Goal: Task Accomplishment & Management: Manage account settings

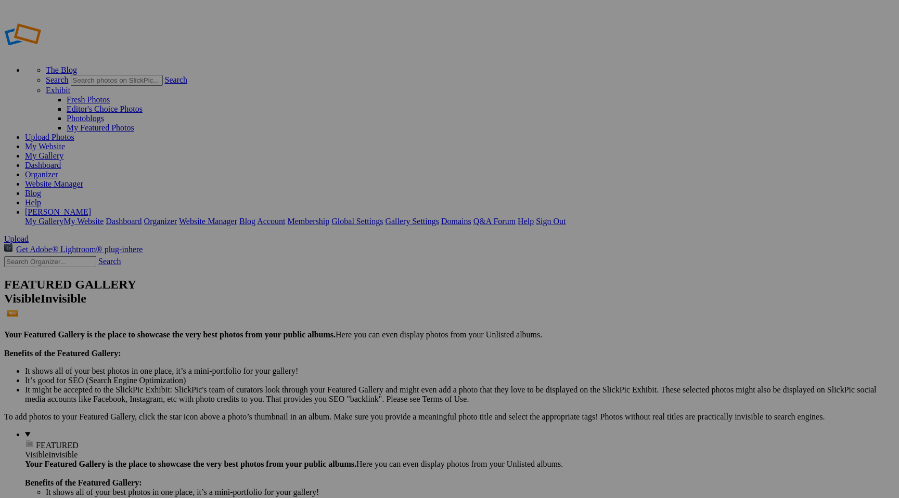
click at [29, 235] on span "Upload" at bounding box center [16, 239] width 24 height 9
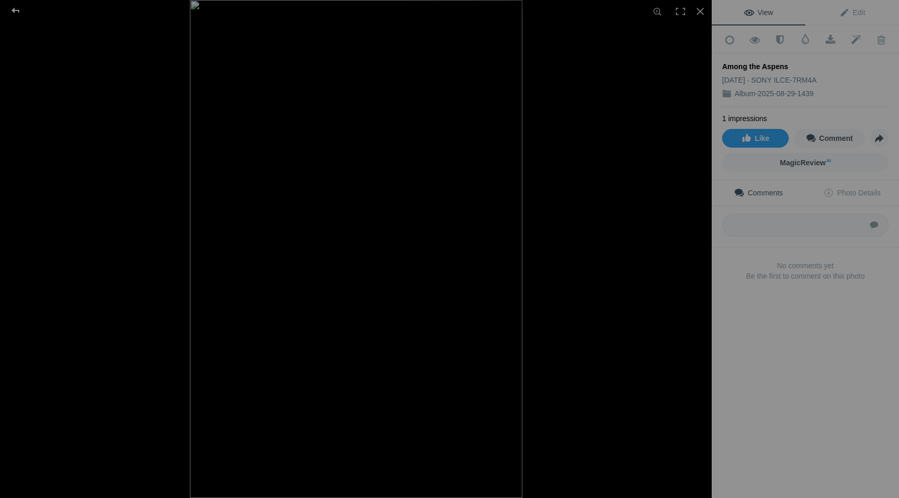
click at [18, 6] on div at bounding box center [15, 10] width 37 height 21
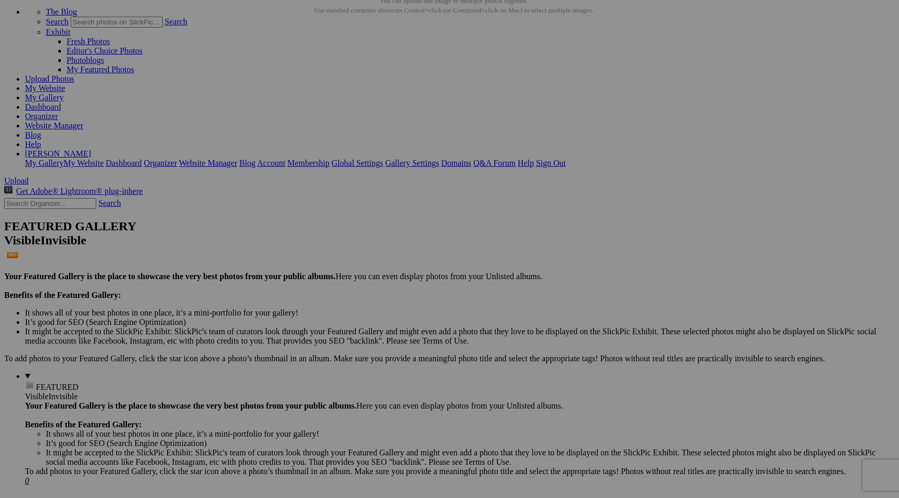
scroll to position [59, 0]
drag, startPoint x: 287, startPoint y: 119, endPoint x: 127, endPoint y: 394, distance: 318.5
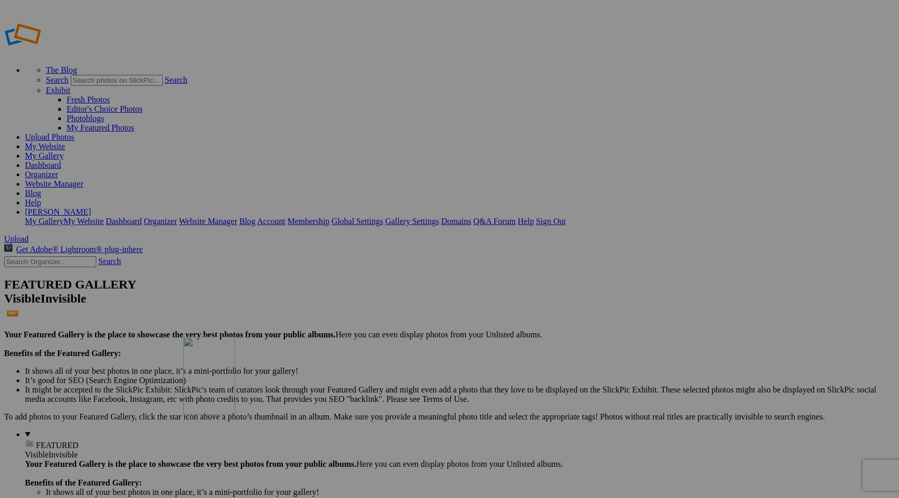
drag, startPoint x: 202, startPoint y: 161, endPoint x: 336, endPoint y: 410, distance: 282.5
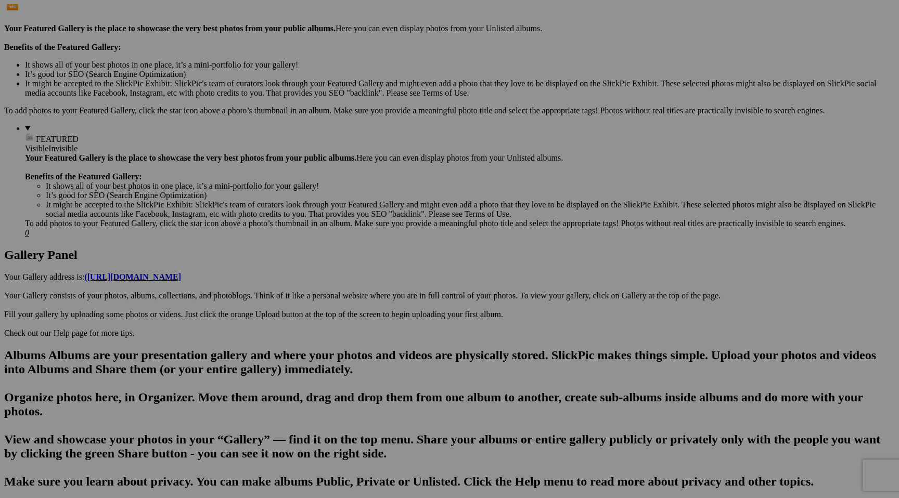
scroll to position [314, 0]
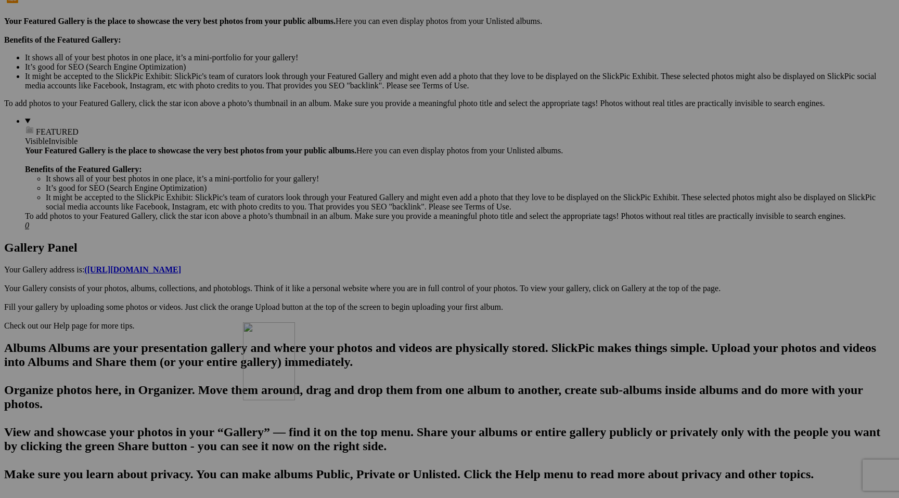
drag, startPoint x: 290, startPoint y: 132, endPoint x: 395, endPoint y: 412, distance: 298.9
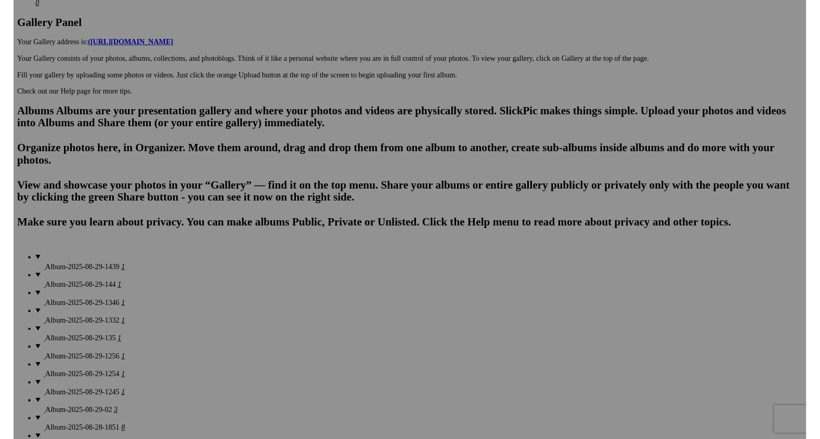
scroll to position [541, 0]
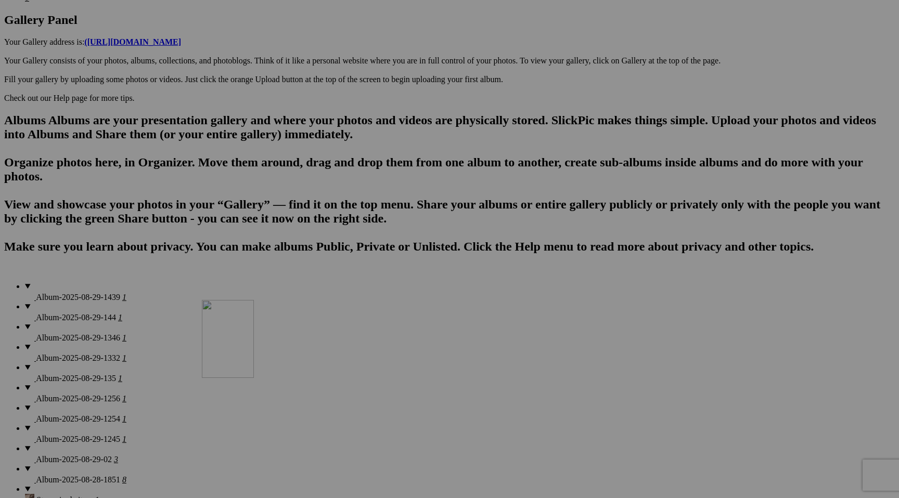
drag, startPoint x: 388, startPoint y: 165, endPoint x: 347, endPoint y: 390, distance: 228.4
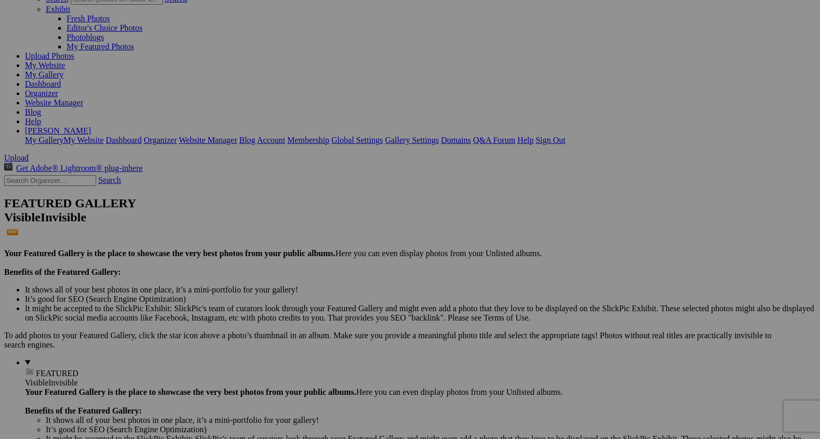
scroll to position [0, 0]
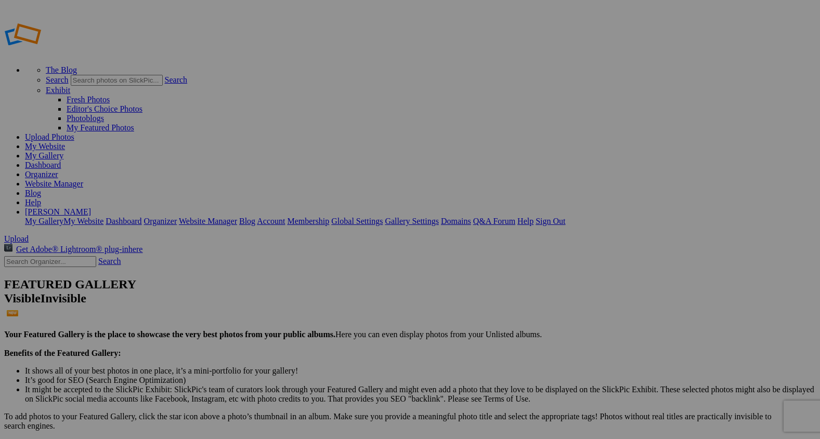
click at [29, 235] on span "Upload" at bounding box center [16, 239] width 24 height 9
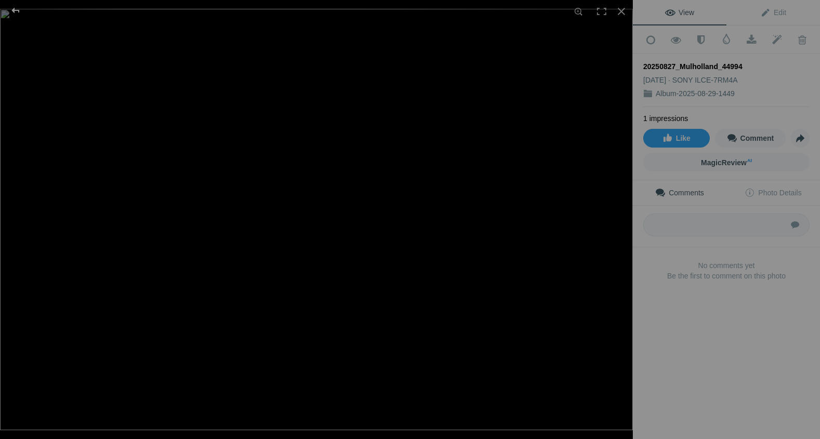
click at [19, 9] on div at bounding box center [15, 10] width 37 height 21
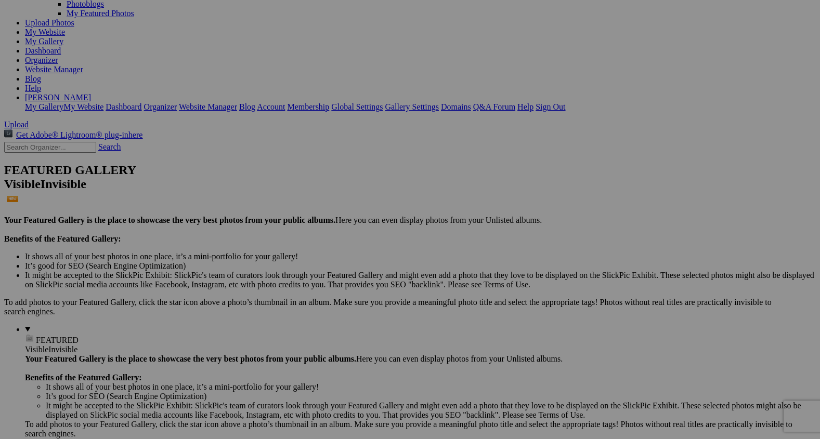
scroll to position [120, 0]
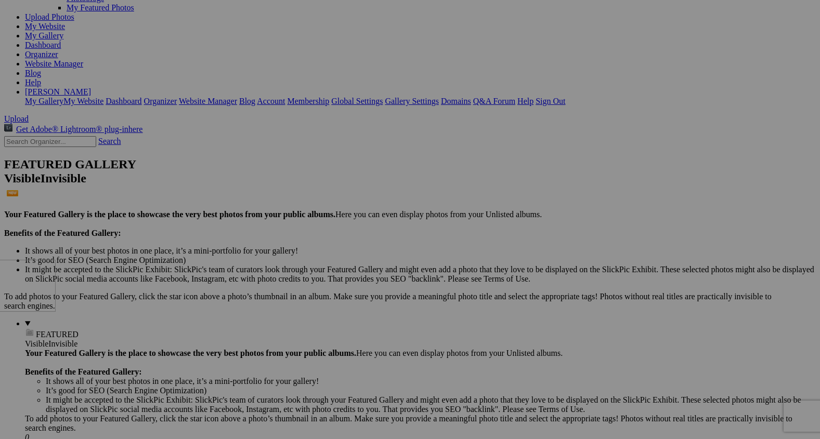
drag, startPoint x: 283, startPoint y: 66, endPoint x: 127, endPoint y: 349, distance: 323.7
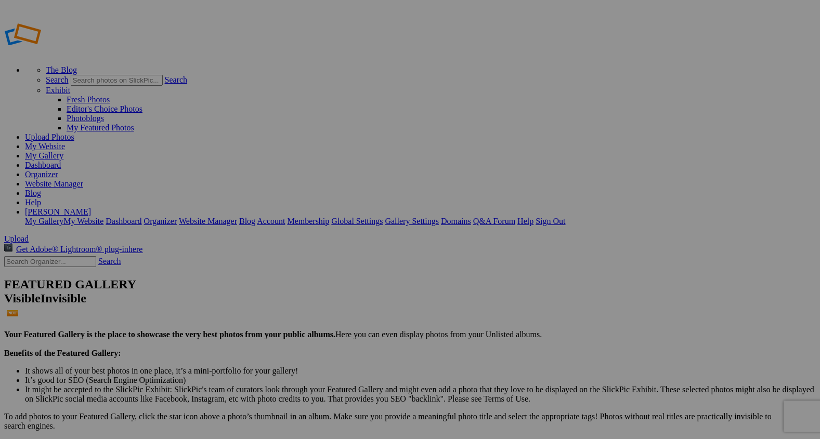
type input "2"
paste input "Riding the Open Range"
type input "Riding the Open Range"
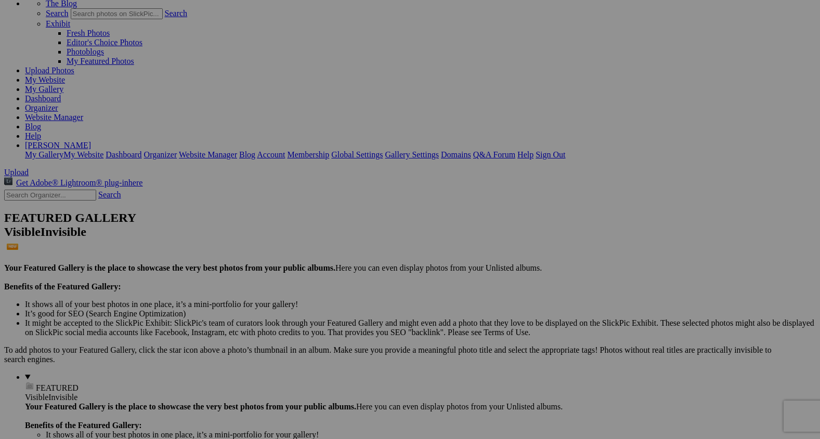
scroll to position [68, 0]
drag, startPoint x: 208, startPoint y: 111, endPoint x: 459, endPoint y: 395, distance: 379.8
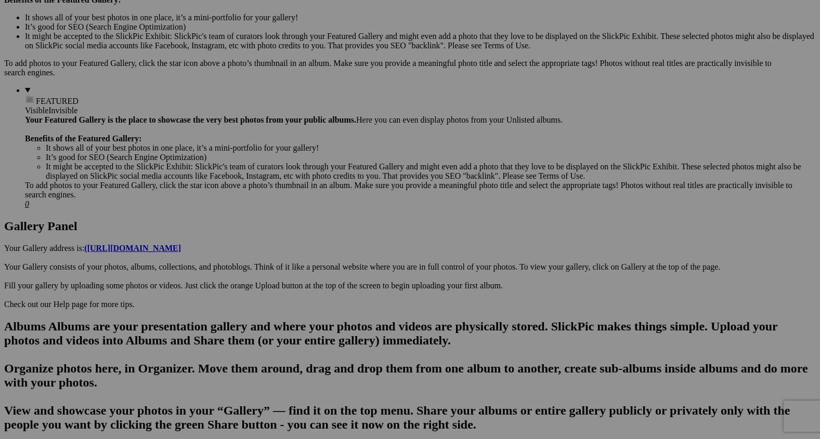
scroll to position [360, 0]
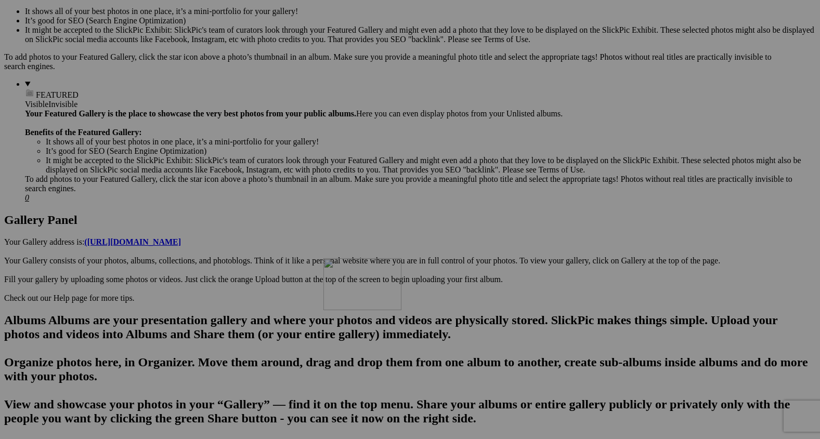
drag, startPoint x: 384, startPoint y: 84, endPoint x: 474, endPoint y: 352, distance: 283.2
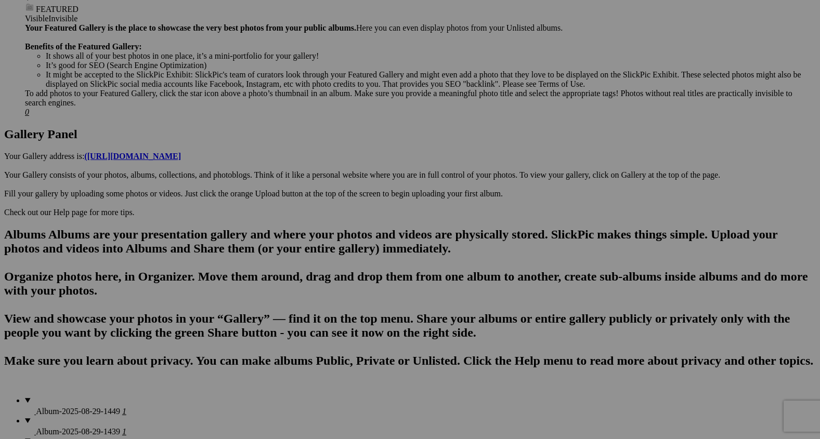
scroll to position [452, 0]
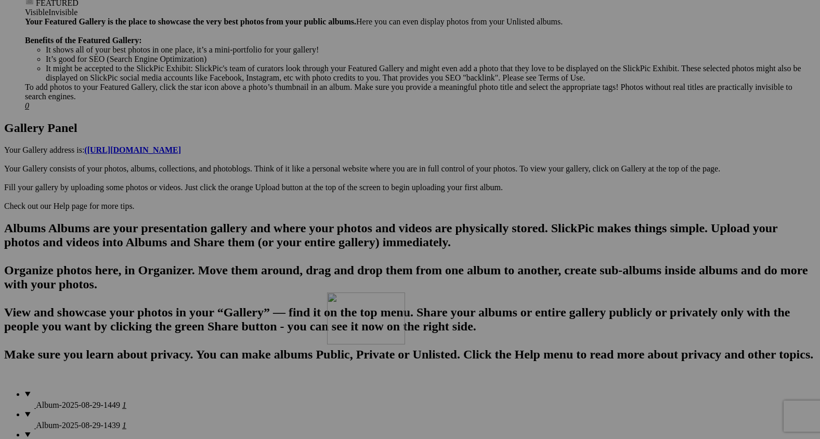
drag, startPoint x: 472, startPoint y: 243, endPoint x: 479, endPoint y: 399, distance: 156.2
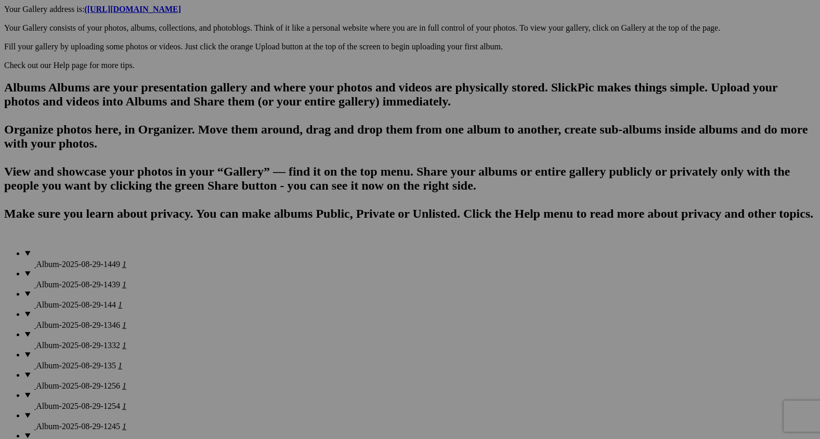
scroll to position [598, 0]
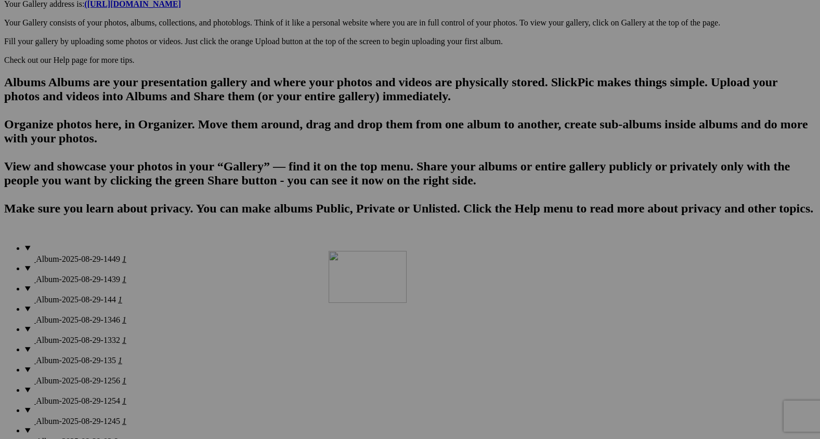
drag, startPoint x: 467, startPoint y: 217, endPoint x: 487, endPoint y: 352, distance: 136.7
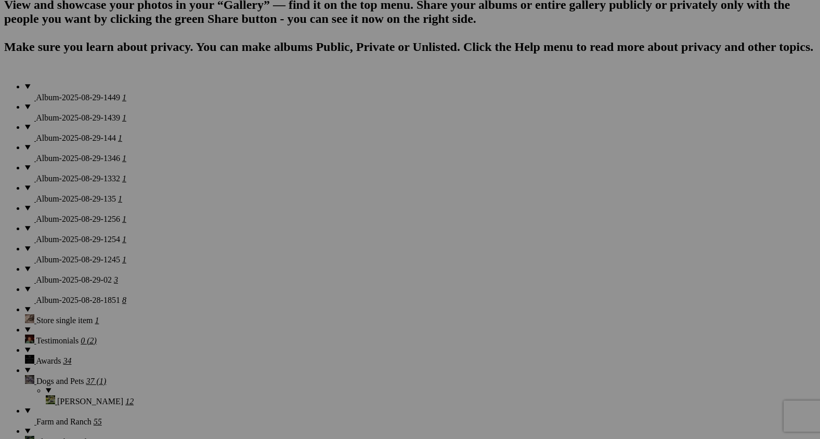
scroll to position [760, 0]
drag, startPoint x: 197, startPoint y: 335, endPoint x: 381, endPoint y: 333, distance: 184.6
